Goal: Find specific page/section: Find specific page/section

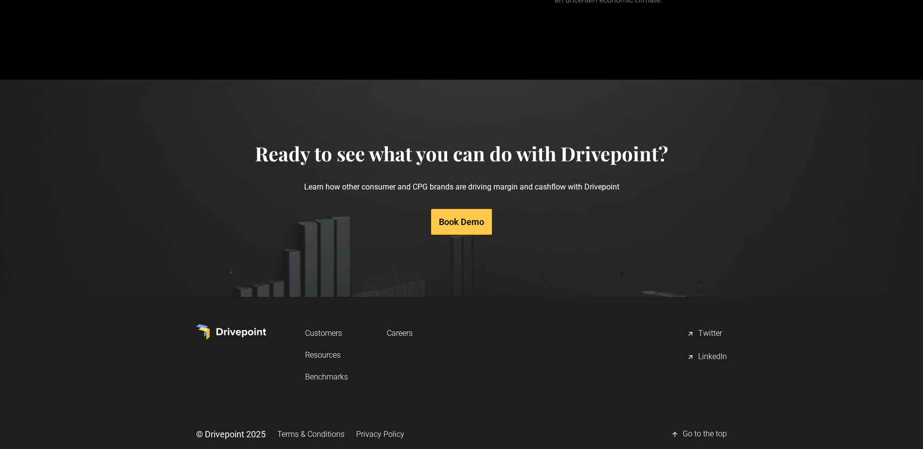
scroll to position [4565, 0]
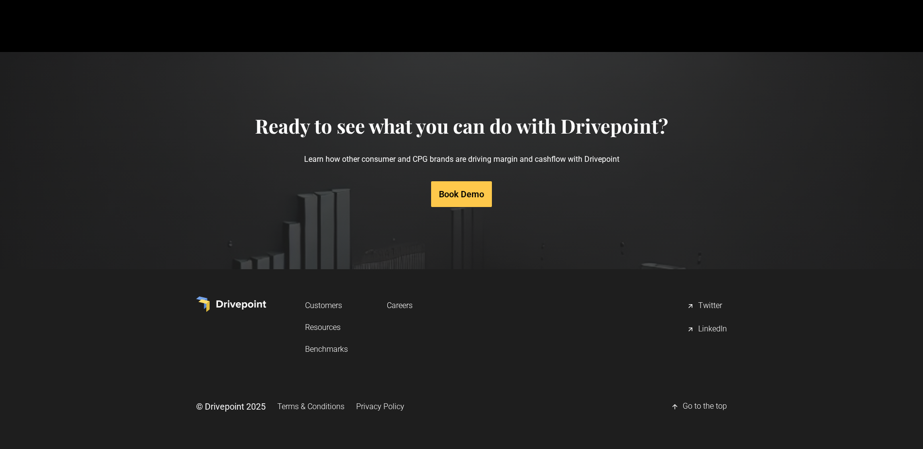
click at [404, 306] on link "Careers" at bounding box center [400, 306] width 26 height 18
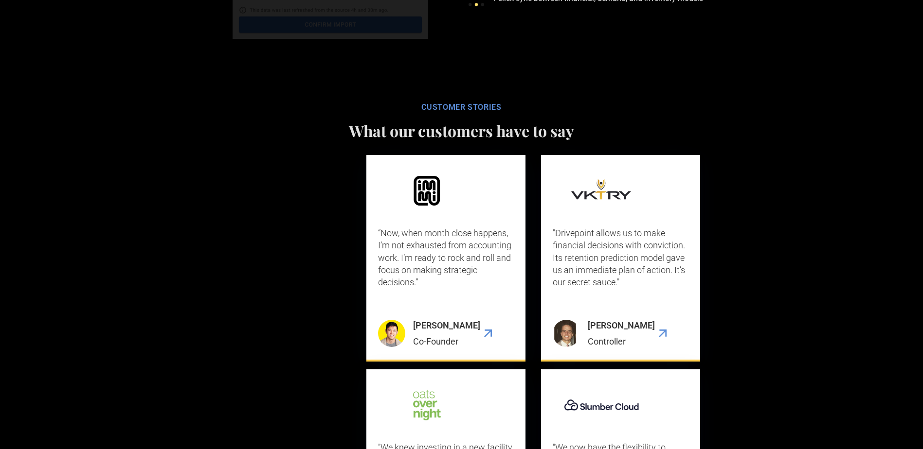
scroll to position [4565, 0]
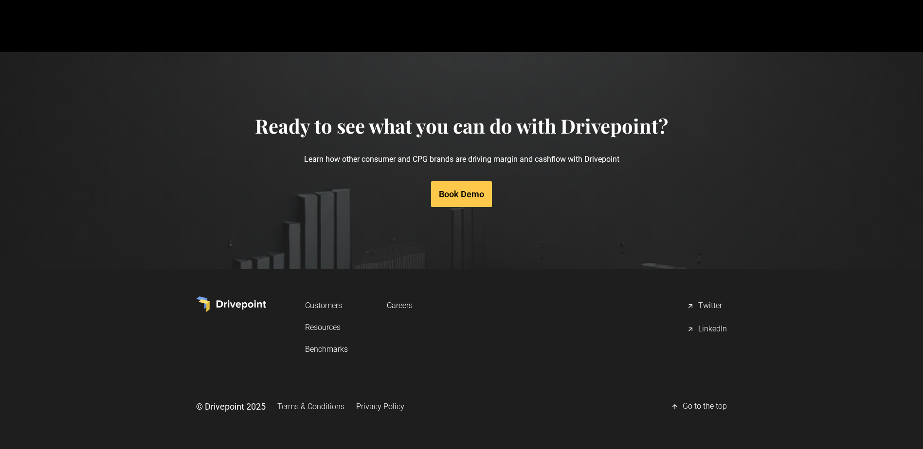
click at [399, 301] on link "Careers" at bounding box center [400, 306] width 26 height 18
